Goal: Register for event/course

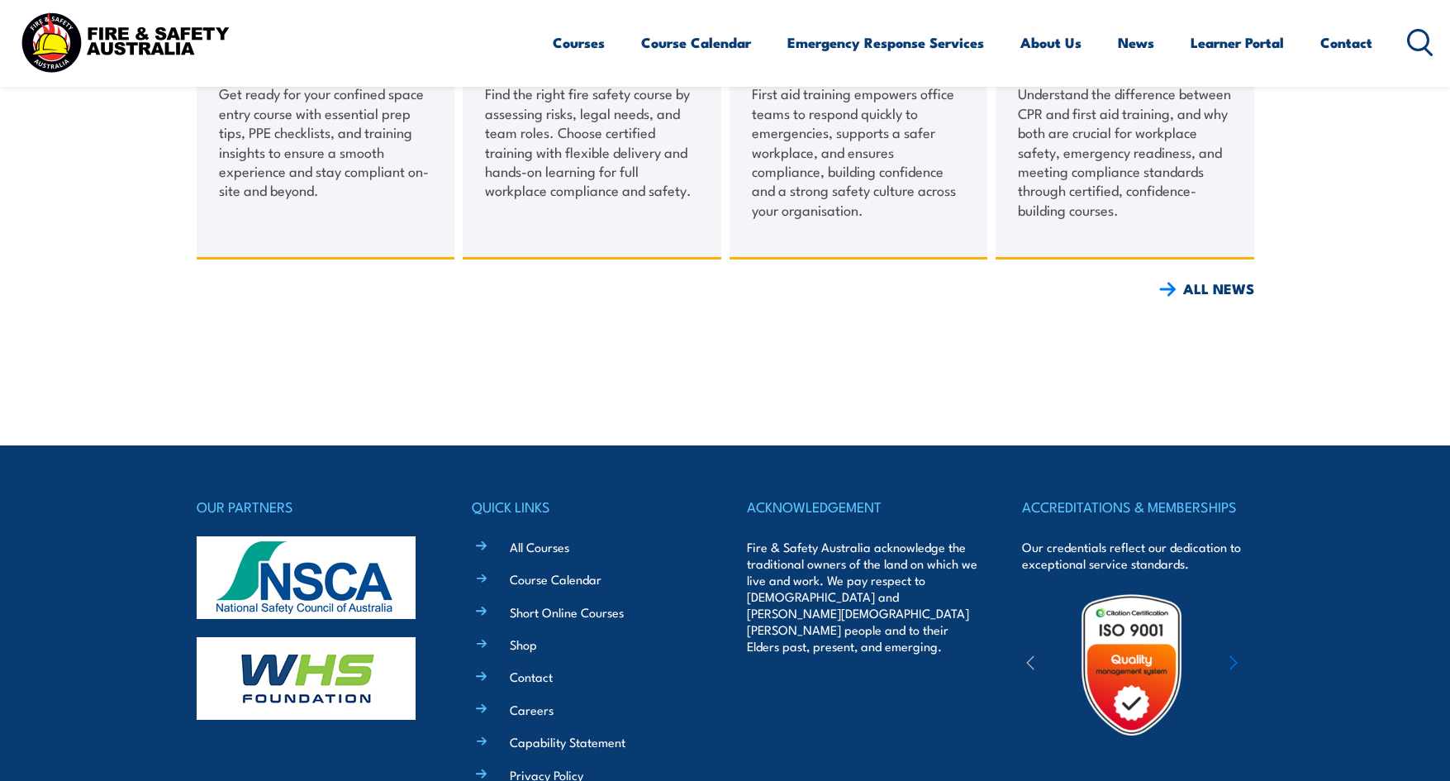
scroll to position [2127, 0]
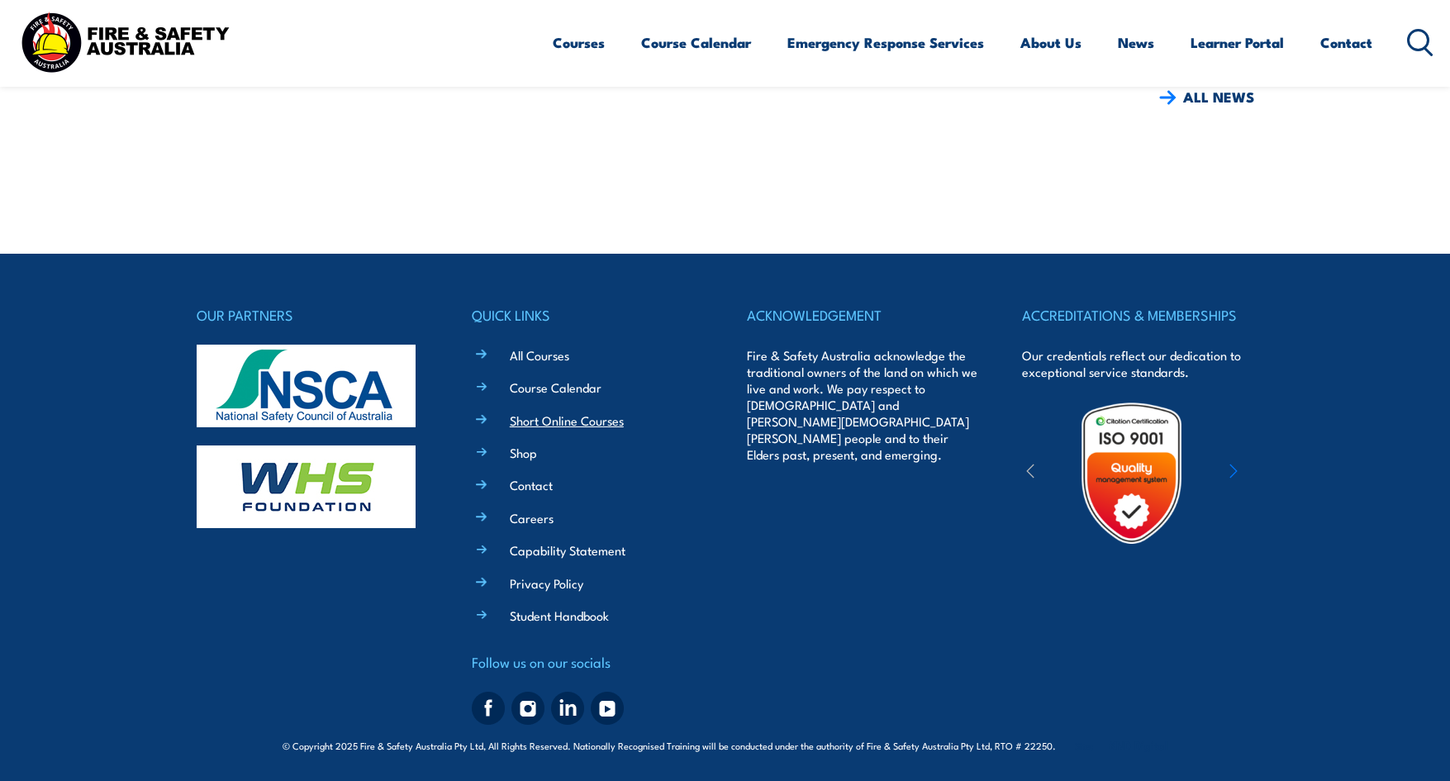
click at [539, 415] on link "Short Online Courses" at bounding box center [567, 419] width 114 height 17
click at [566, 387] on link "Course Calendar" at bounding box center [556, 386] width 92 height 17
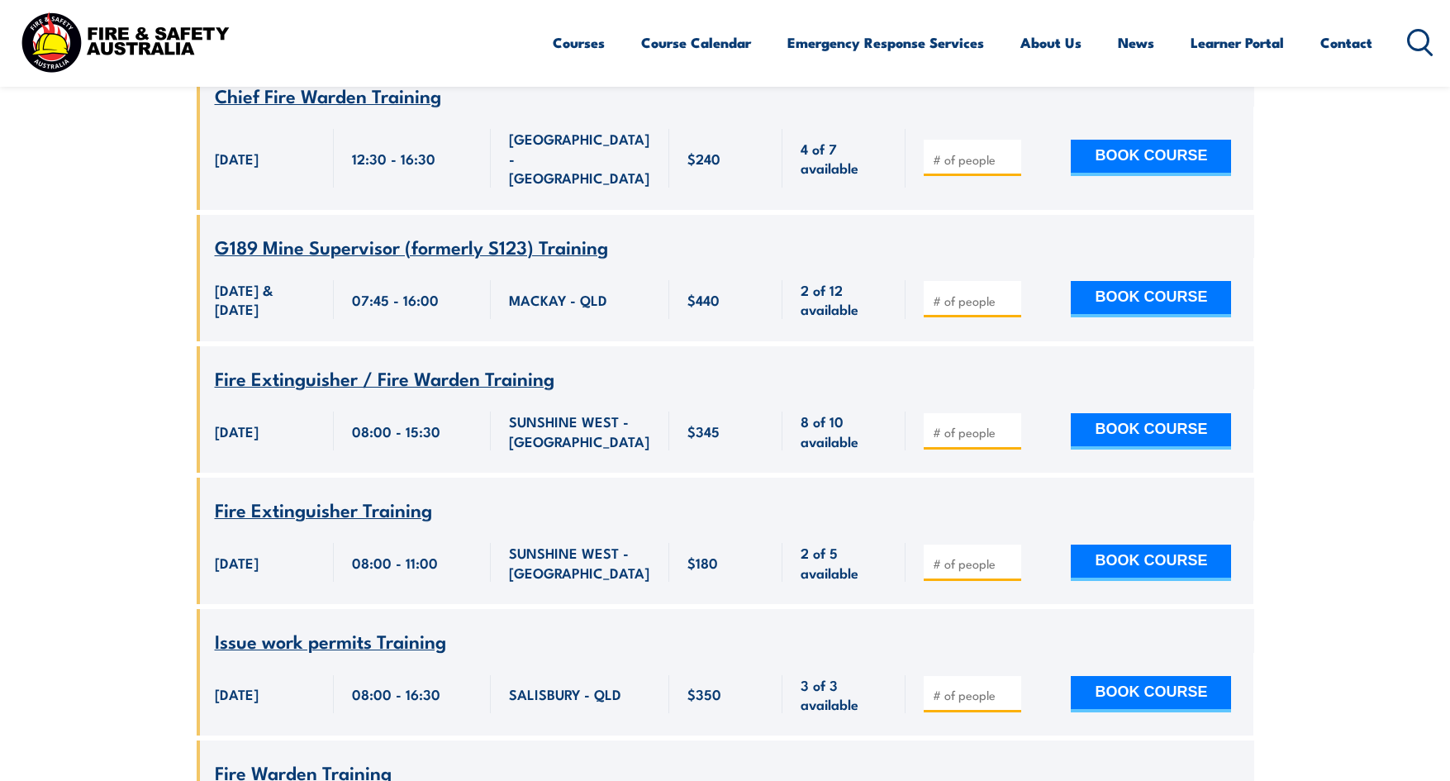
scroll to position [1983, 0]
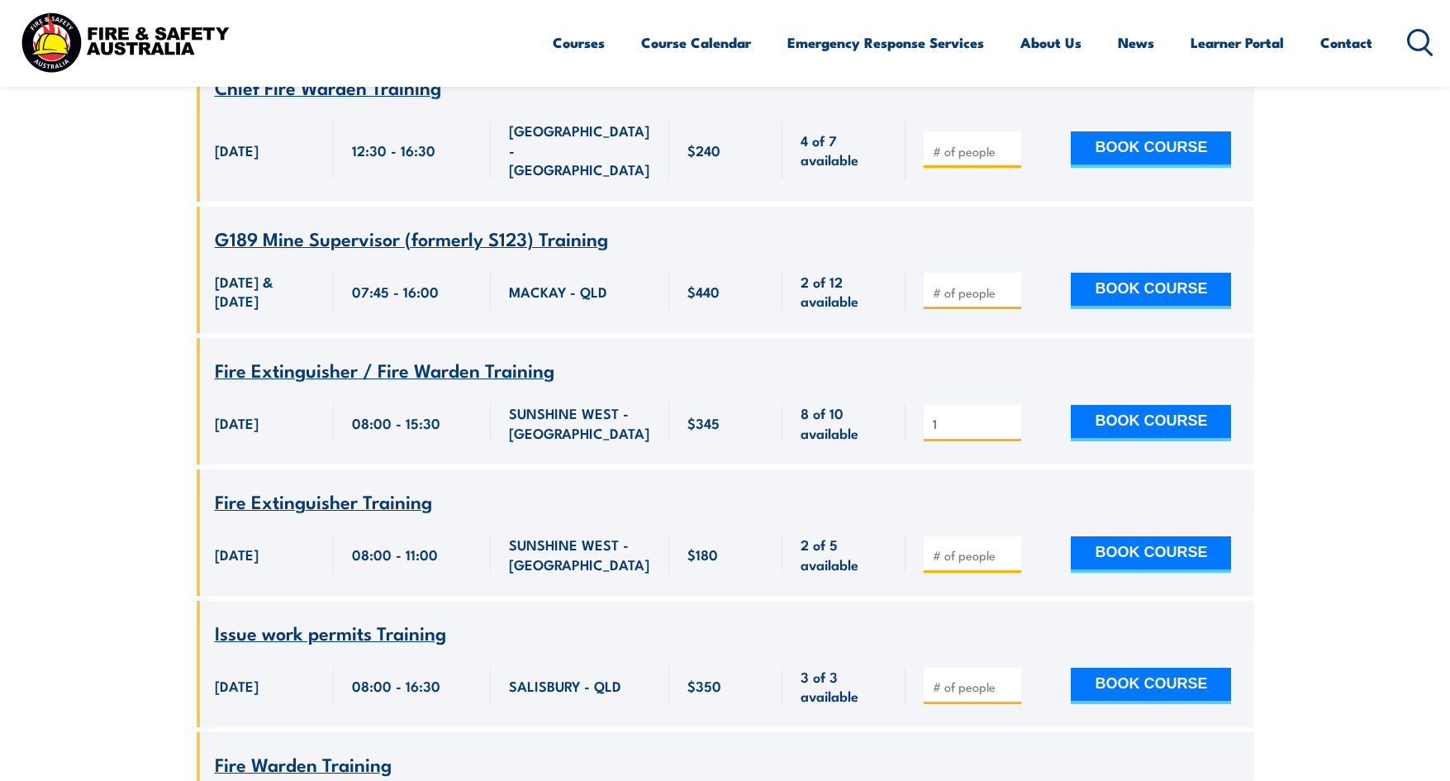
click at [1005, 416] on input "1" at bounding box center [974, 424] width 83 height 17
click at [1005, 416] on input "2" at bounding box center [974, 424] width 83 height 17
type input "3"
click at [1005, 416] on input "3" at bounding box center [974, 424] width 83 height 17
drag, startPoint x: 945, startPoint y: 374, endPoint x: 841, endPoint y: 392, distance: 105.5
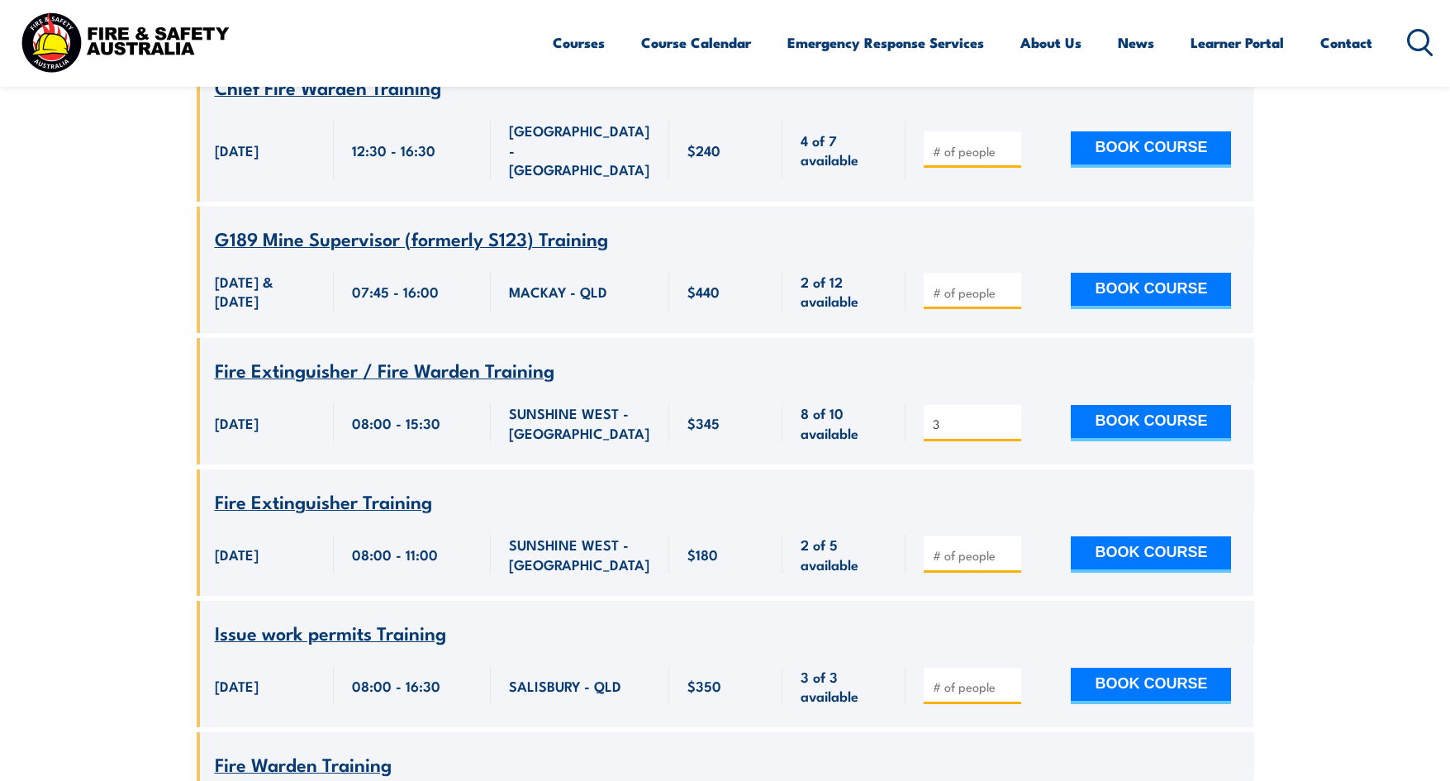
click at [841, 392] on div "Course Name Fire Extinguisher / Fire Warden Training 26 August 2025, 08:00:00 -…" at bounding box center [725, 401] width 1057 height 126
click at [822, 403] on span "8 of 10 available" at bounding box center [844, 422] width 87 height 39
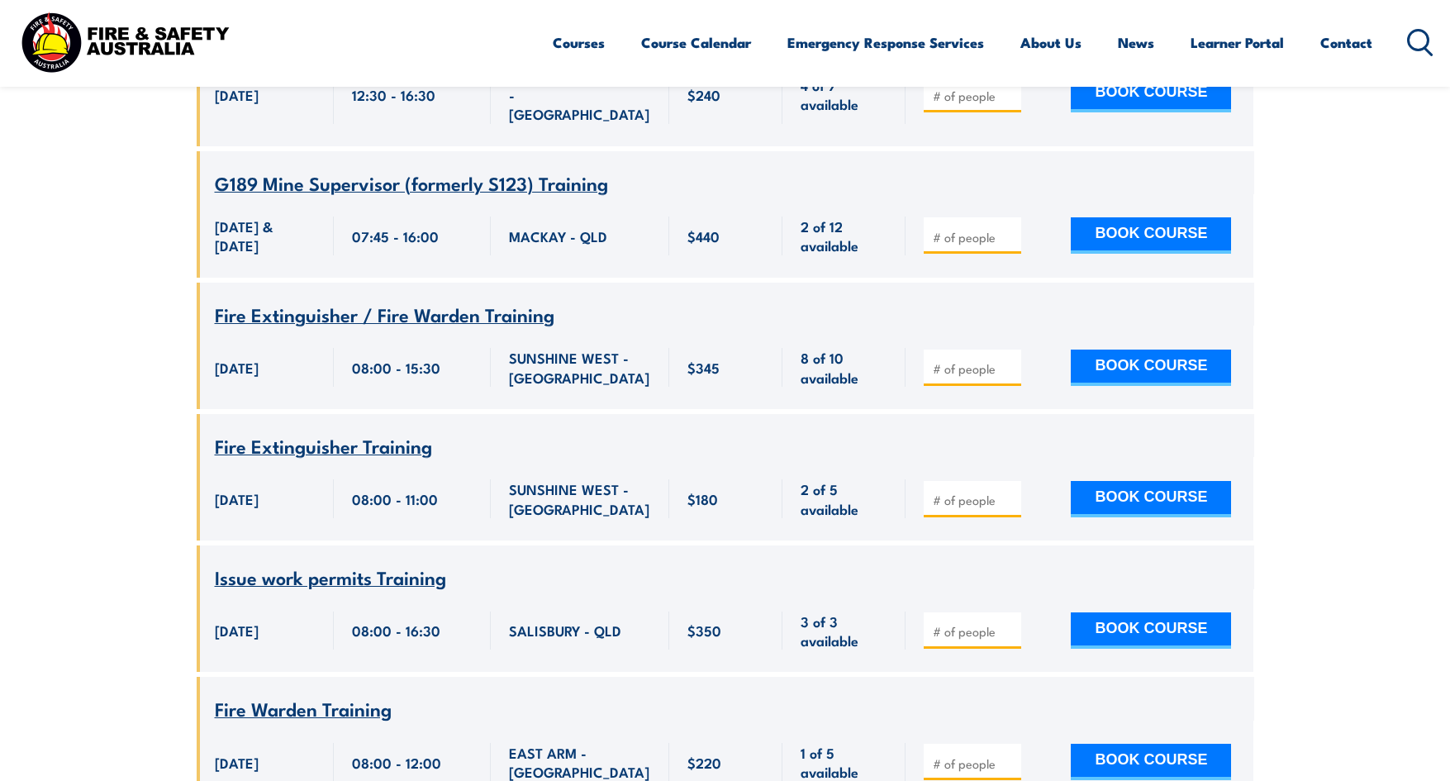
scroll to position [2065, 0]
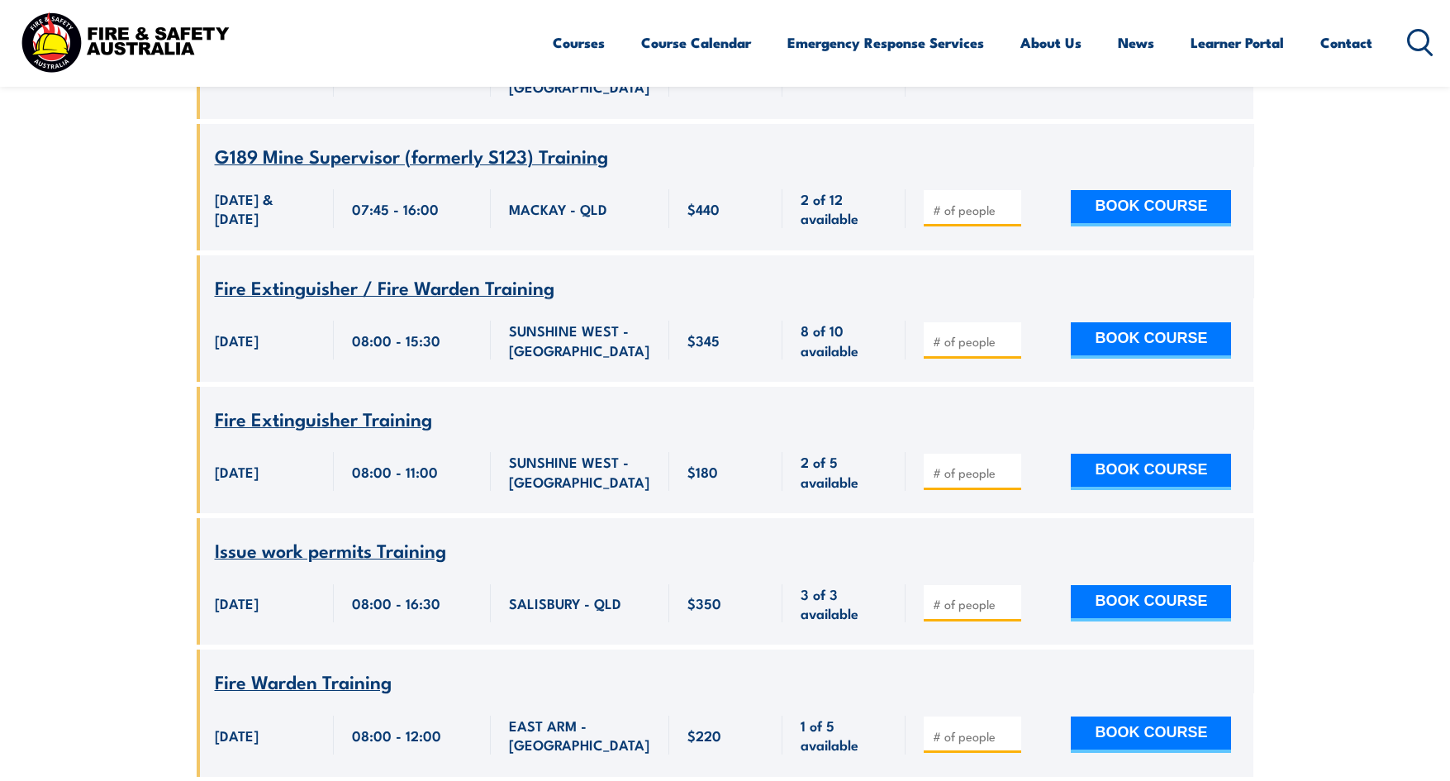
click at [496, 273] on span "Fire Extinguisher / Fire Warden Training" at bounding box center [385, 287] width 340 height 28
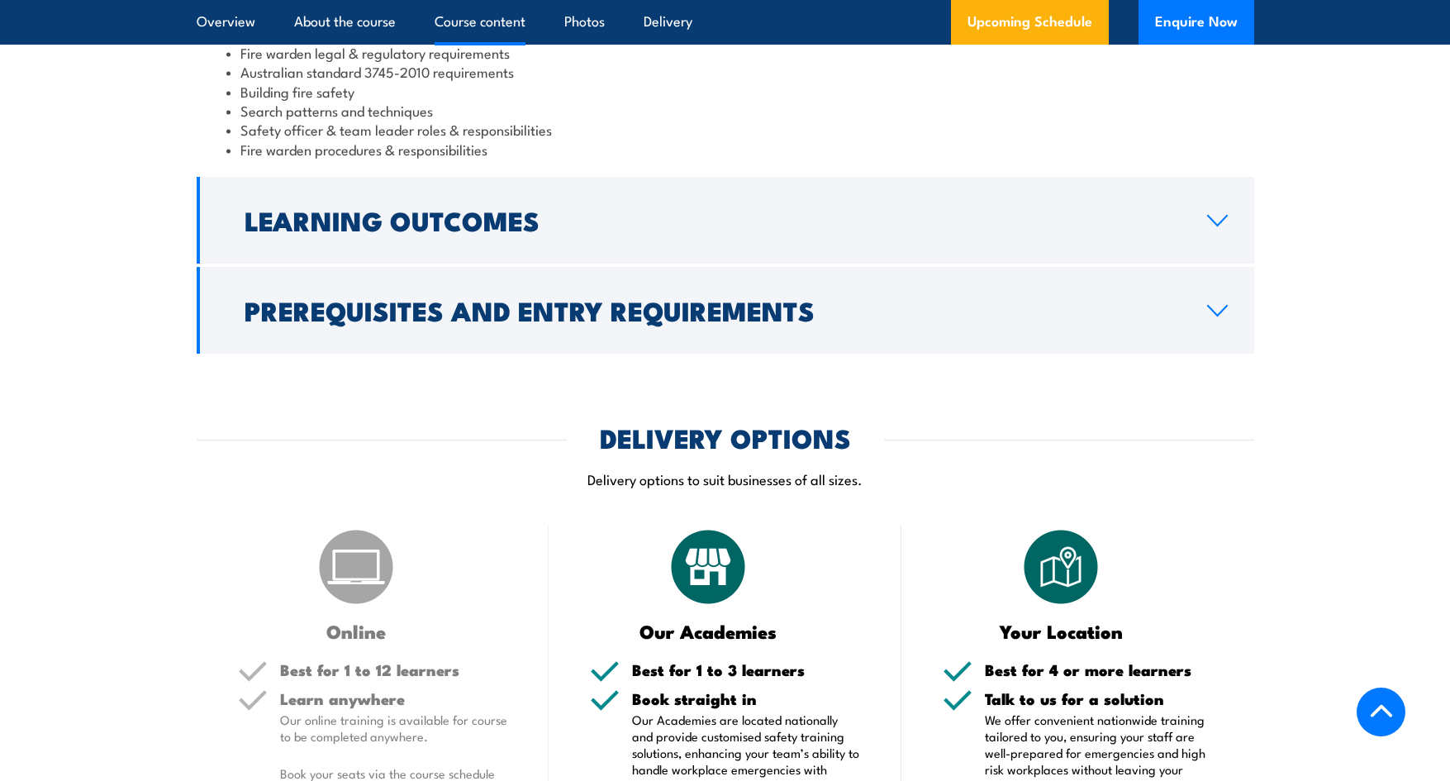
scroll to position [1652, 0]
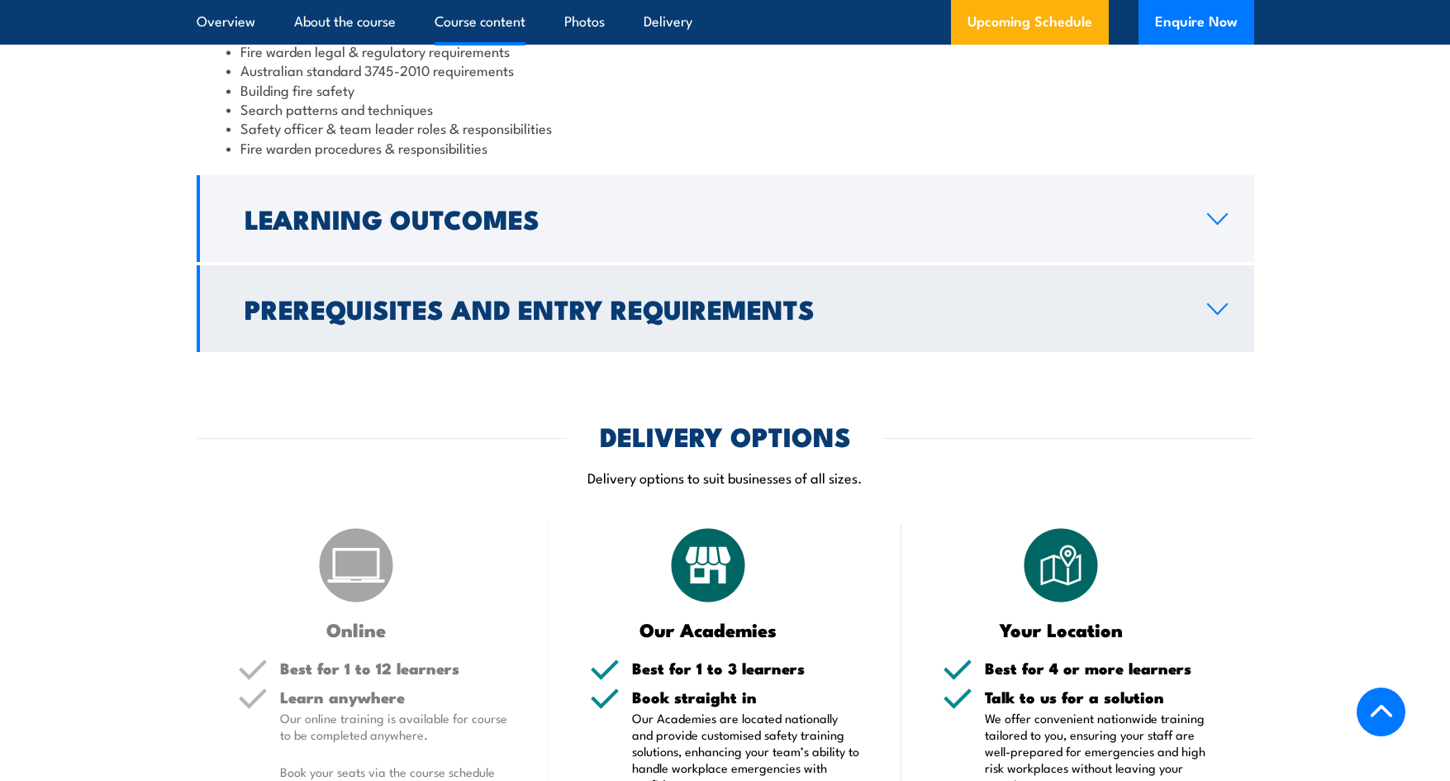
click at [701, 313] on h2 "Prerequisites and Entry Requirements" at bounding box center [713, 308] width 936 height 23
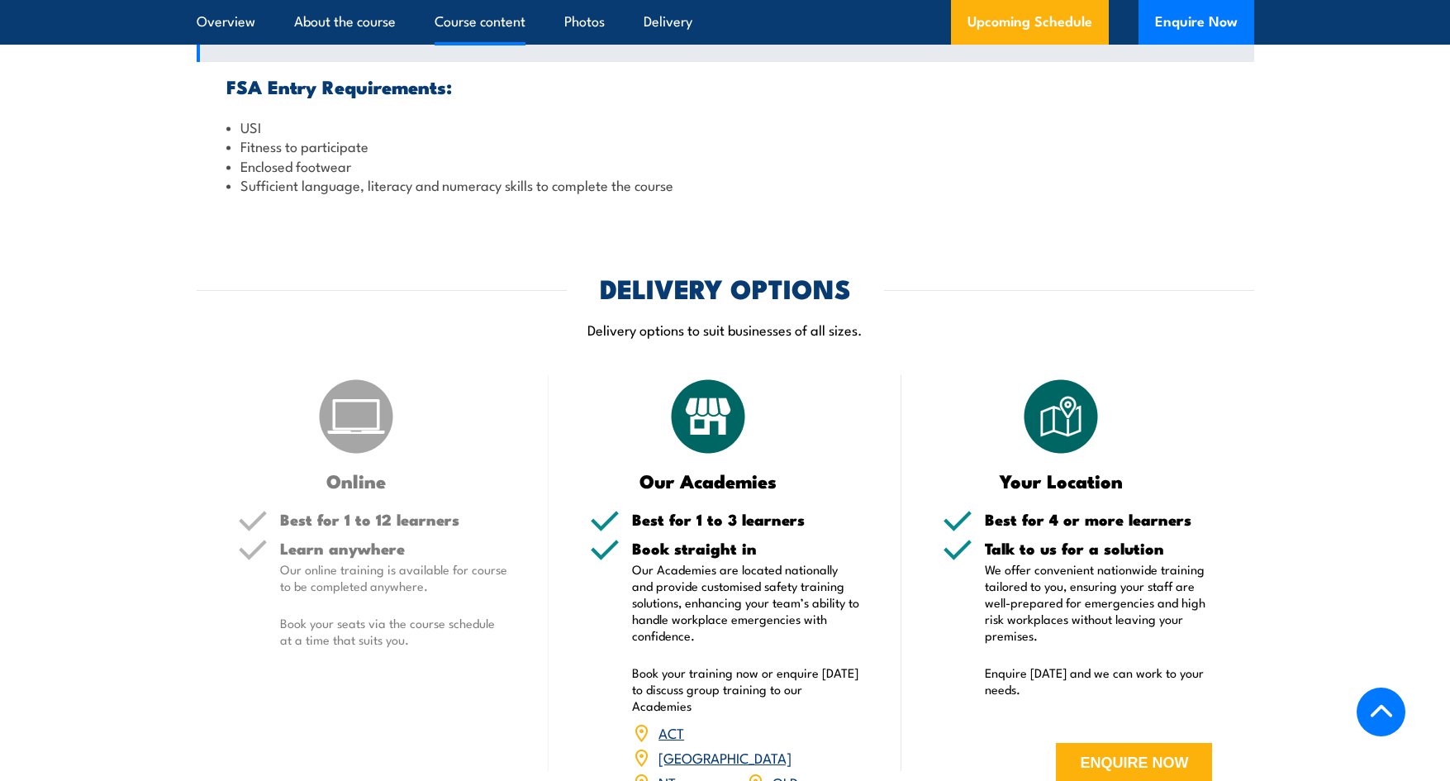
scroll to position [1541, 0]
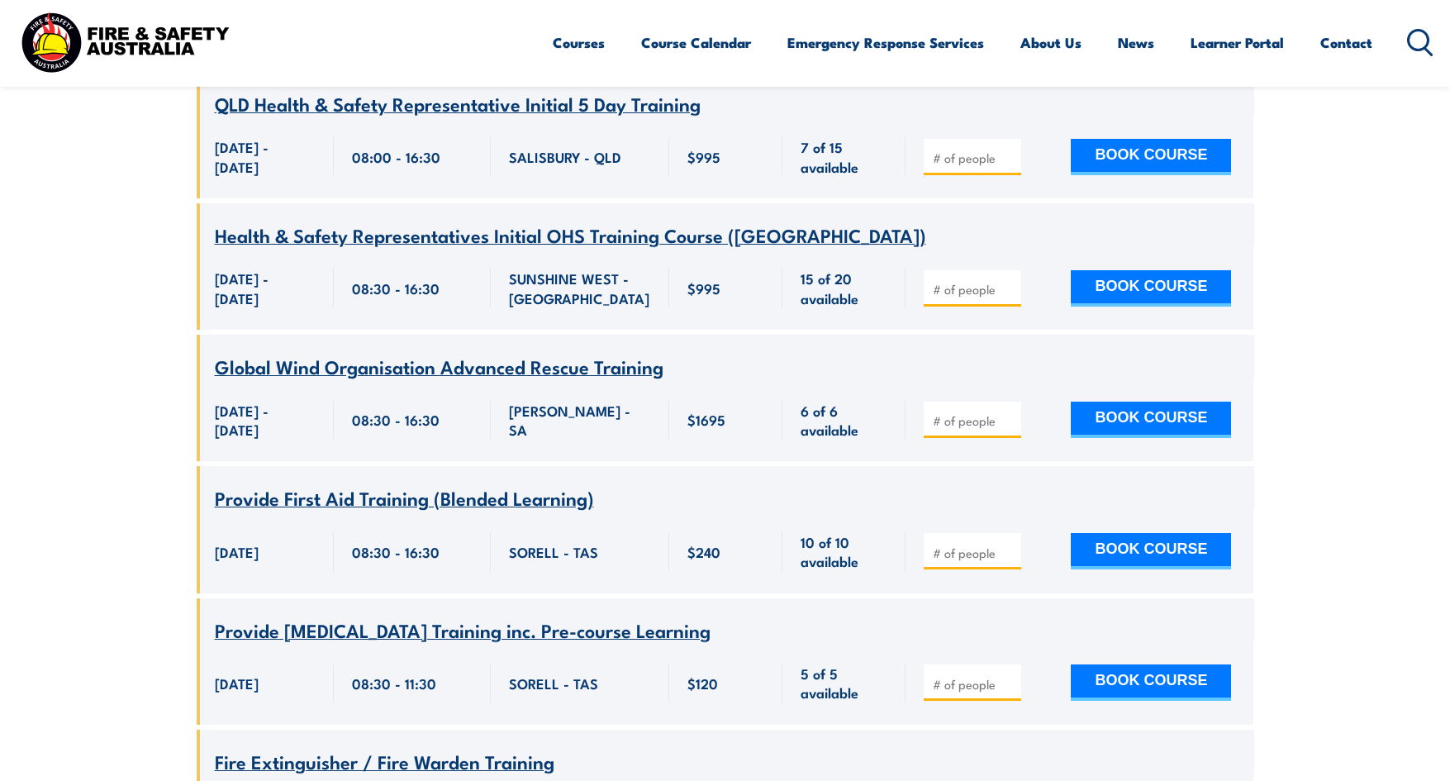
scroll to position [9005, 0]
